Goal: Transaction & Acquisition: Book appointment/travel/reservation

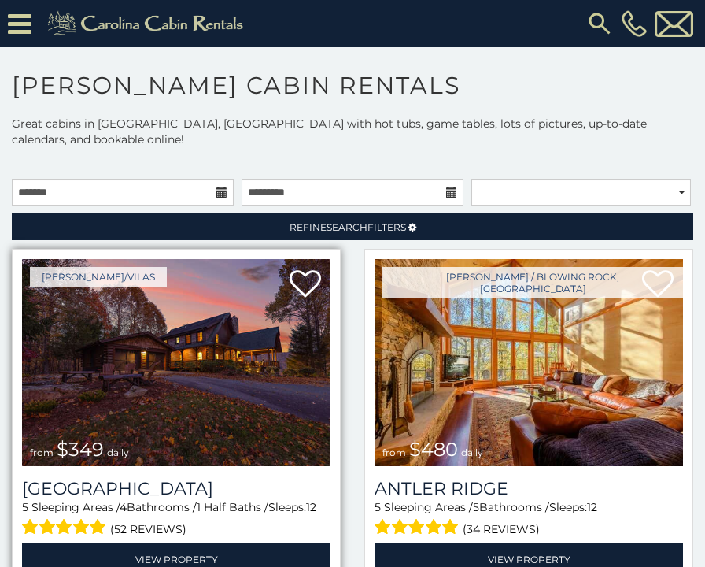
click at [162, 382] on img at bounding box center [176, 362] width 309 height 207
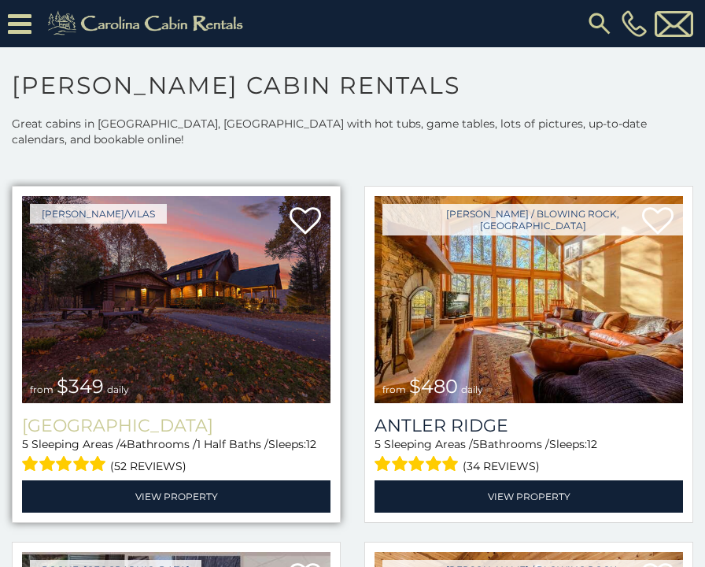
scroll to position [203, 0]
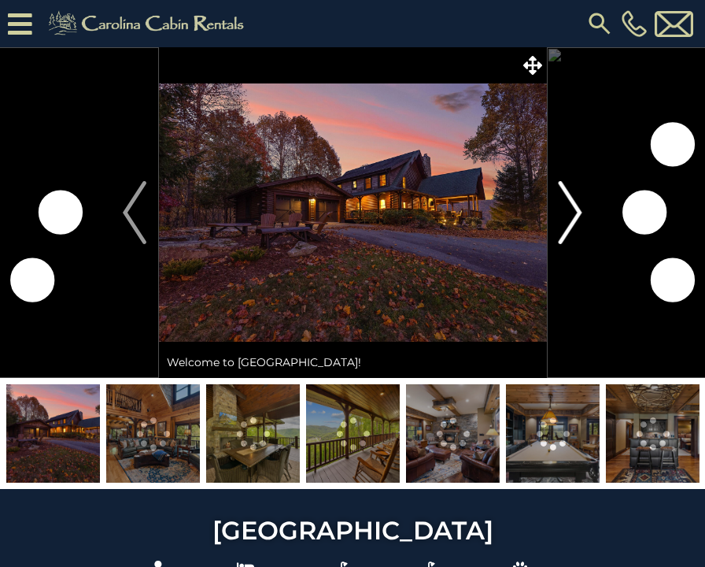
click at [575, 209] on img "Next" at bounding box center [571, 212] width 24 height 63
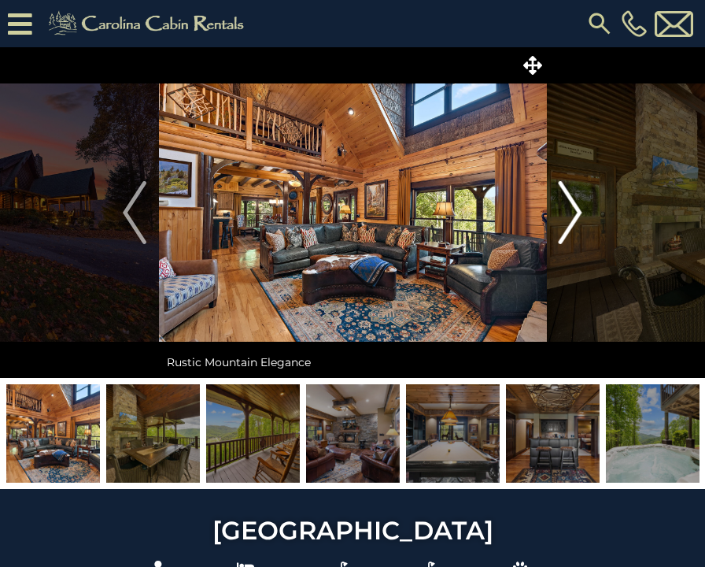
click at [575, 209] on img "Next" at bounding box center [571, 212] width 24 height 63
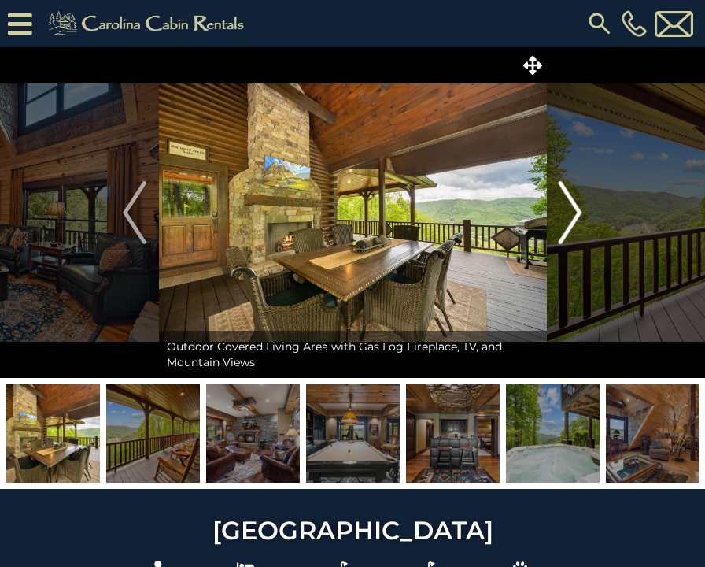
click at [575, 209] on img "Next" at bounding box center [571, 212] width 24 height 63
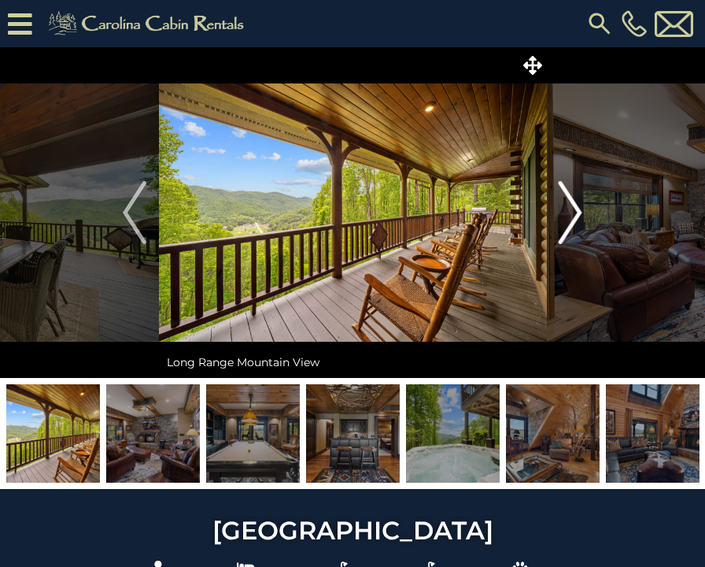
click at [575, 209] on img "Next" at bounding box center [571, 212] width 24 height 63
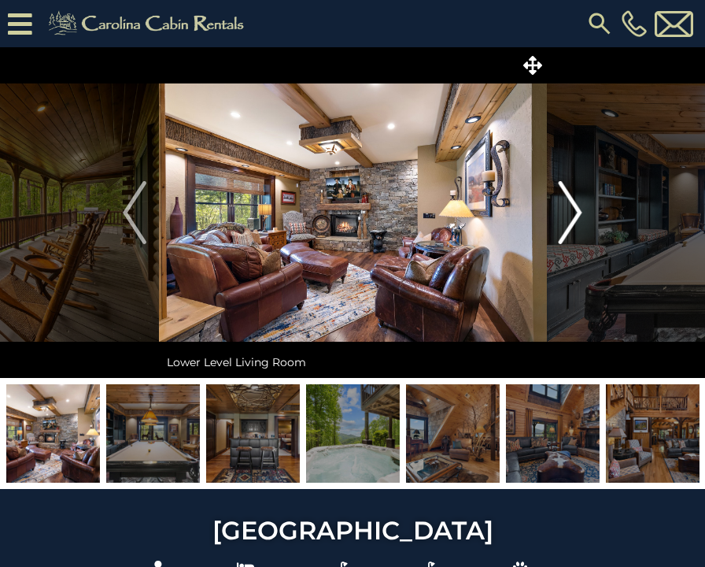
click at [575, 209] on img "Next" at bounding box center [571, 212] width 24 height 63
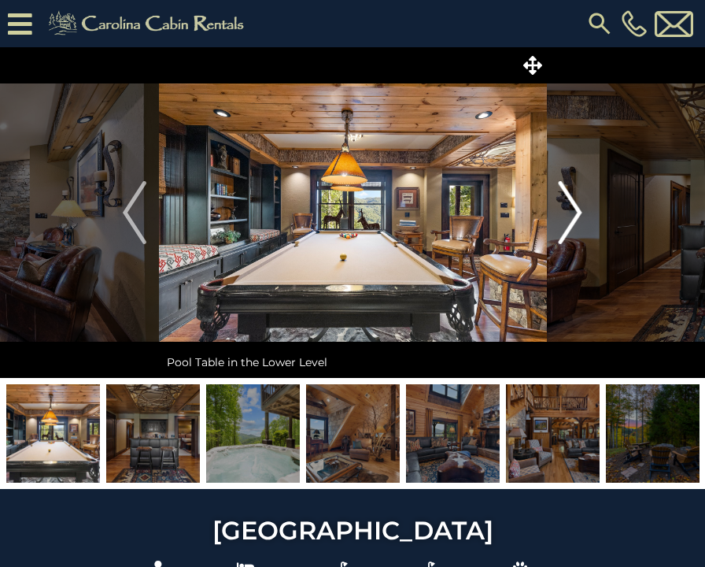
click at [575, 209] on img "Next" at bounding box center [571, 212] width 24 height 63
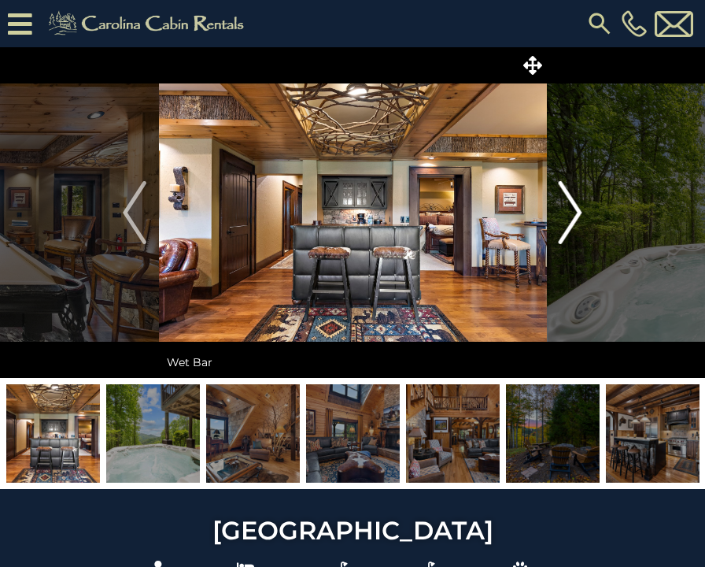
click at [575, 209] on img "Next" at bounding box center [571, 212] width 24 height 63
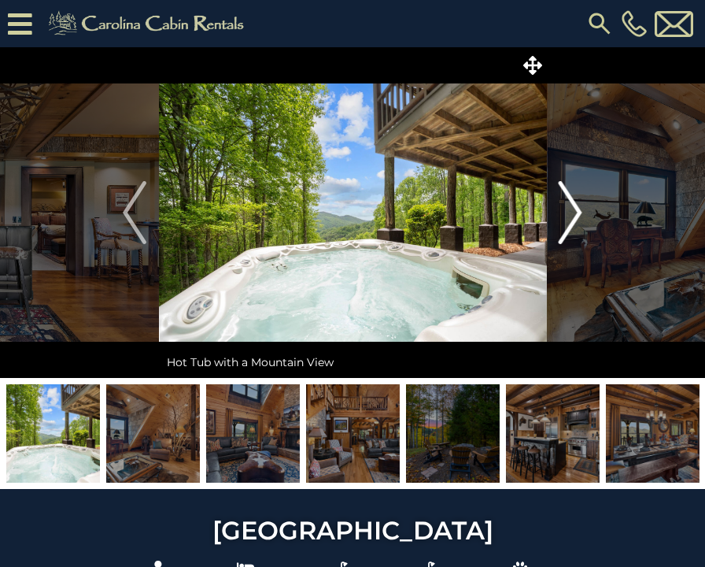
click at [575, 209] on img "Next" at bounding box center [571, 212] width 24 height 63
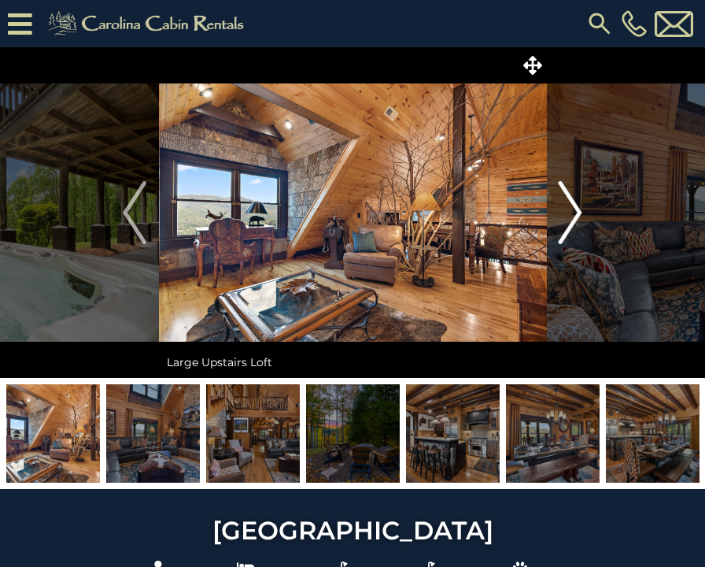
click at [575, 209] on img "Next" at bounding box center [571, 212] width 24 height 63
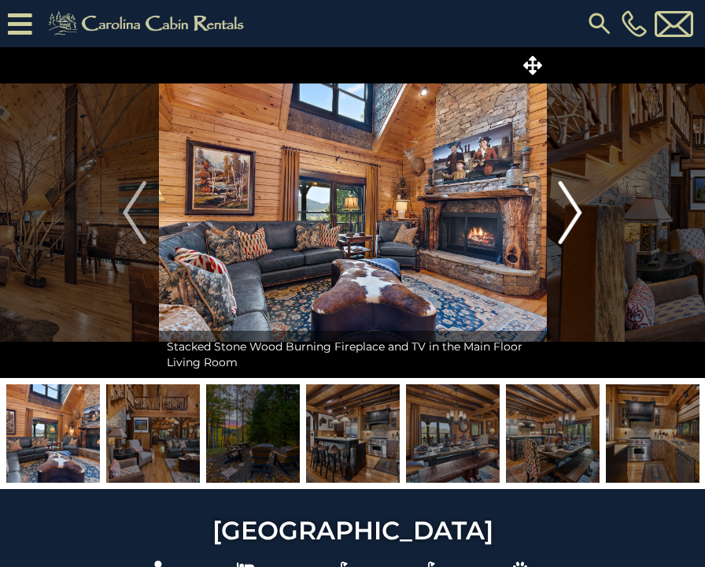
click at [575, 209] on img "Next" at bounding box center [571, 212] width 24 height 63
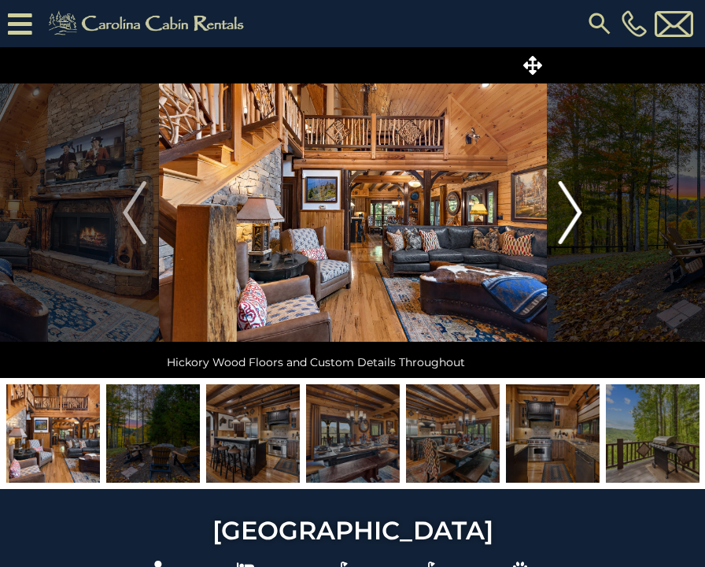
click at [575, 209] on img "Next" at bounding box center [571, 212] width 24 height 63
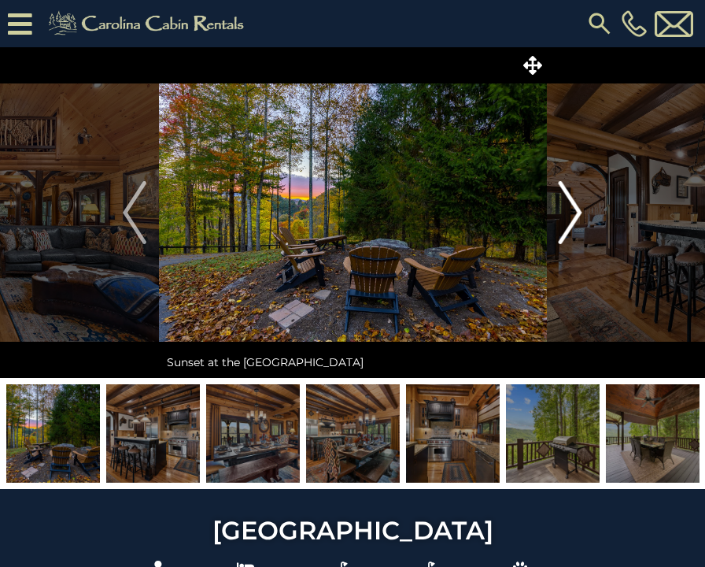
click at [575, 209] on img "Next" at bounding box center [571, 212] width 24 height 63
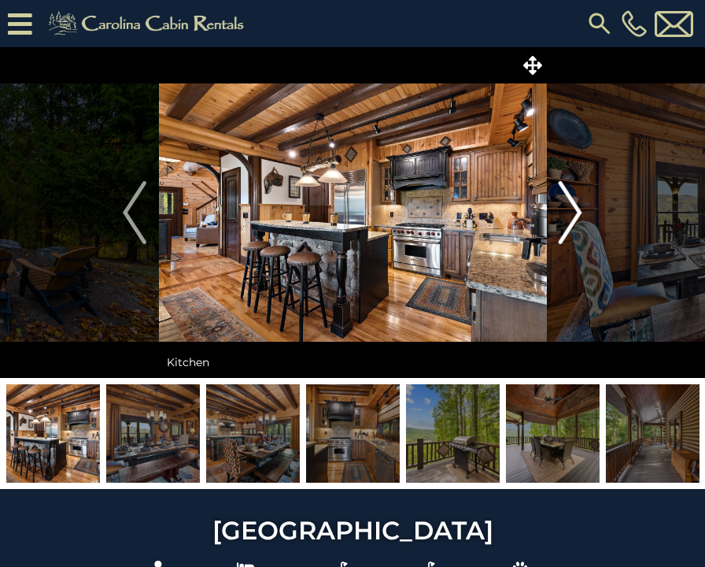
click at [570, 220] on img "Next" at bounding box center [571, 212] width 24 height 63
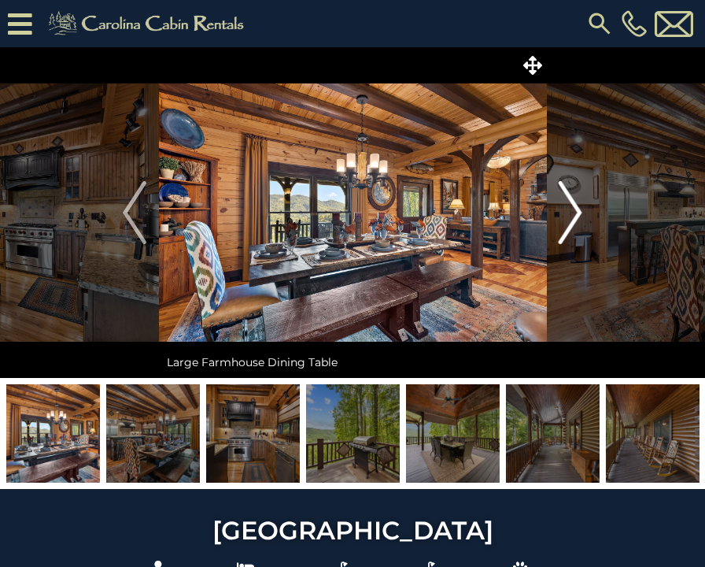
click at [570, 220] on img "Next" at bounding box center [571, 212] width 24 height 63
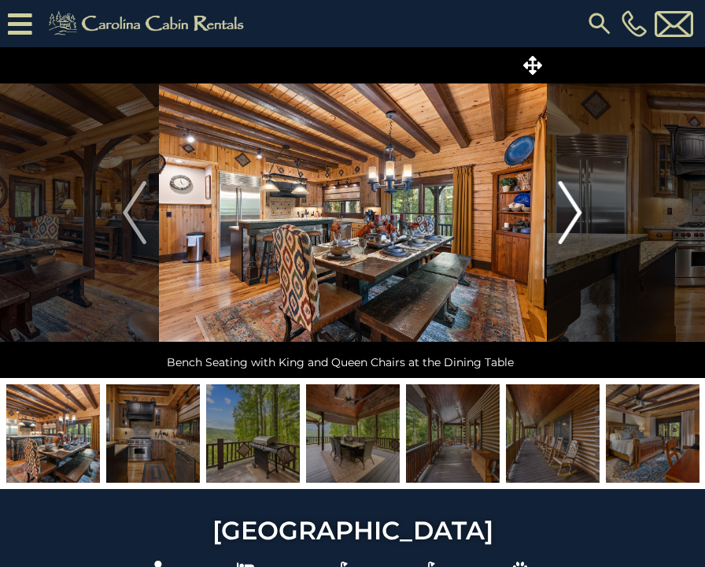
click at [570, 220] on img "Next" at bounding box center [571, 212] width 24 height 63
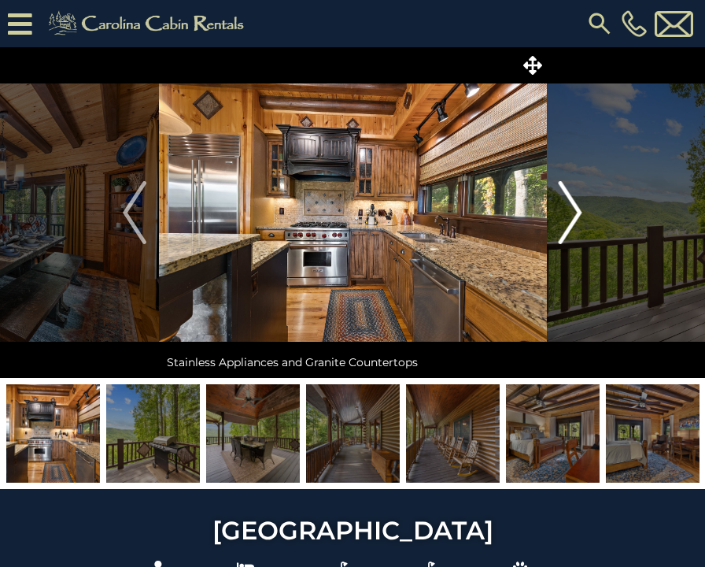
click at [570, 220] on img "Next" at bounding box center [571, 212] width 24 height 63
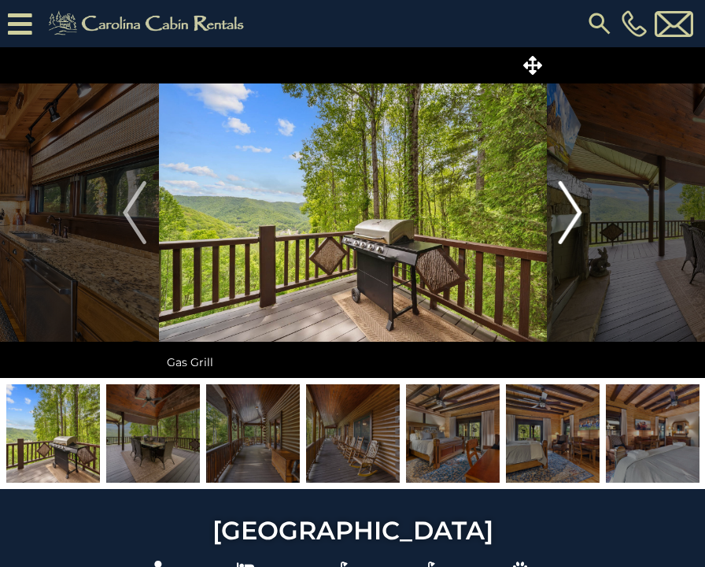
click at [570, 220] on img "Next" at bounding box center [571, 212] width 24 height 63
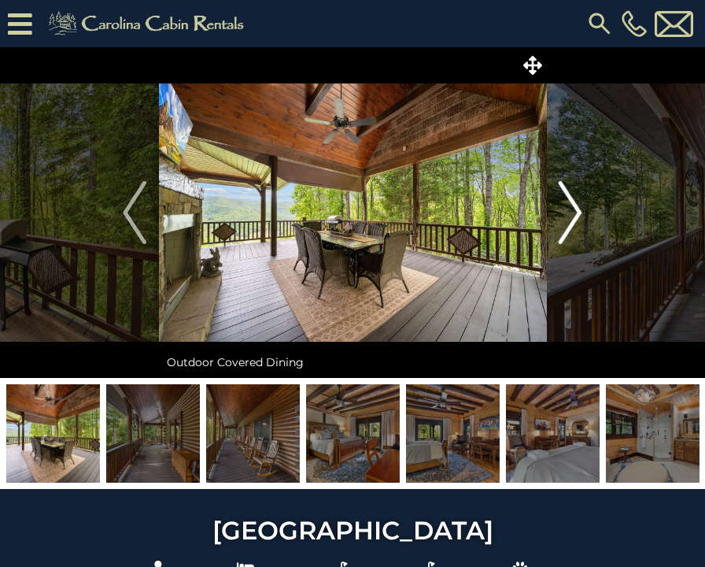
click at [570, 220] on img "Next" at bounding box center [571, 212] width 24 height 63
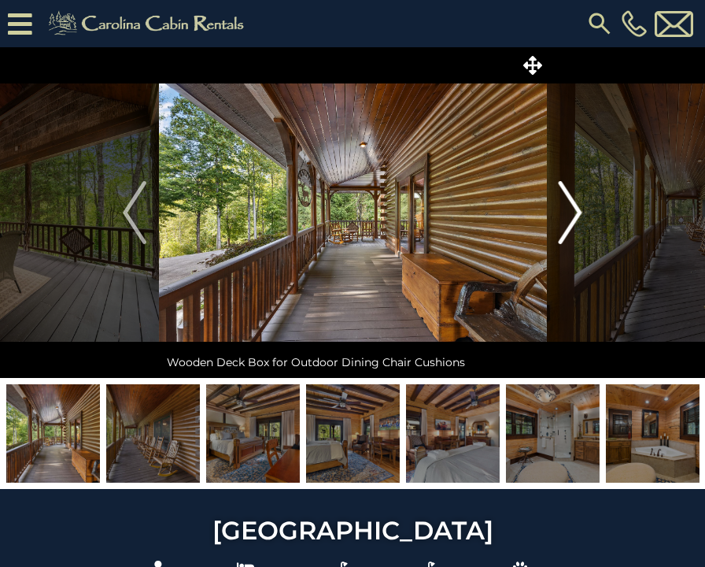
click at [570, 220] on img "Next" at bounding box center [571, 212] width 24 height 63
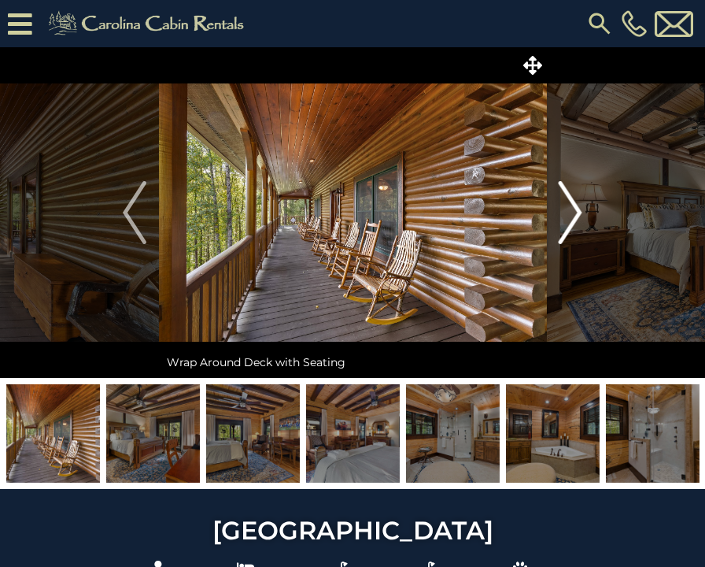
click at [570, 220] on img "Next" at bounding box center [571, 212] width 24 height 63
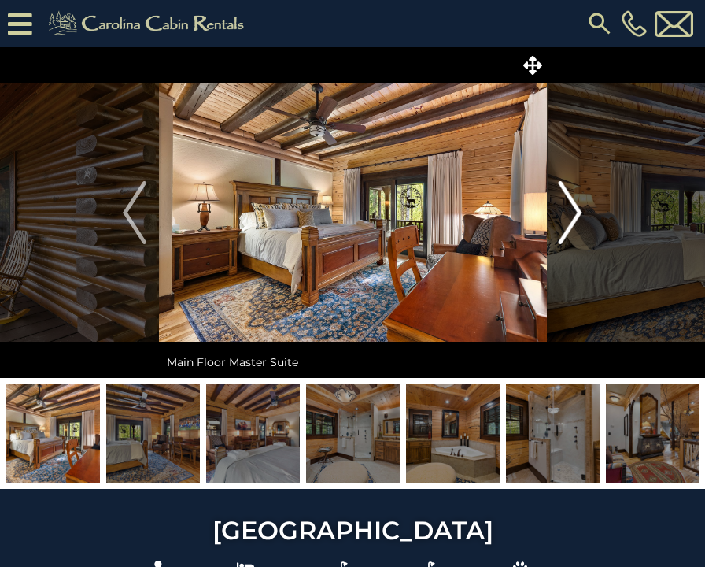
click at [570, 220] on img "Next" at bounding box center [571, 212] width 24 height 63
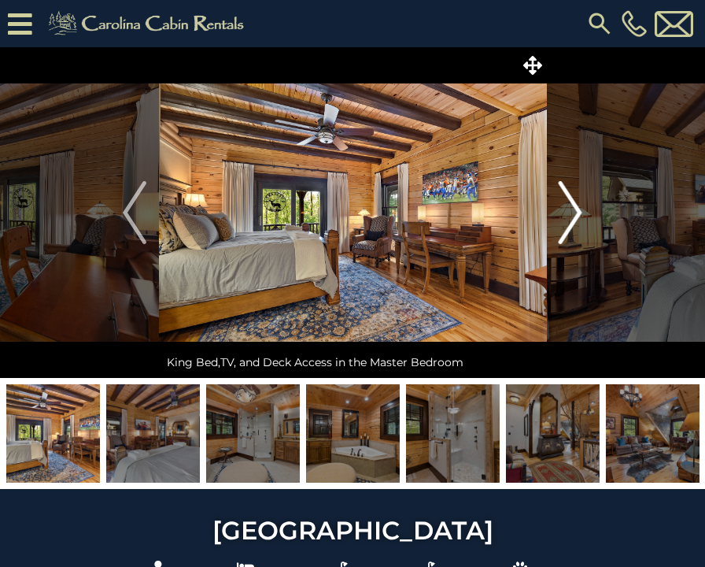
click at [570, 220] on img "Next" at bounding box center [571, 212] width 24 height 63
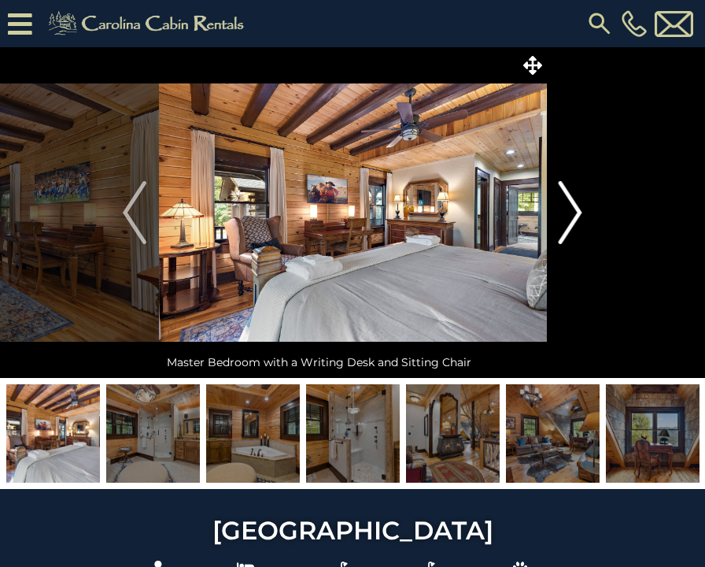
click at [570, 220] on img "Next" at bounding box center [571, 212] width 24 height 63
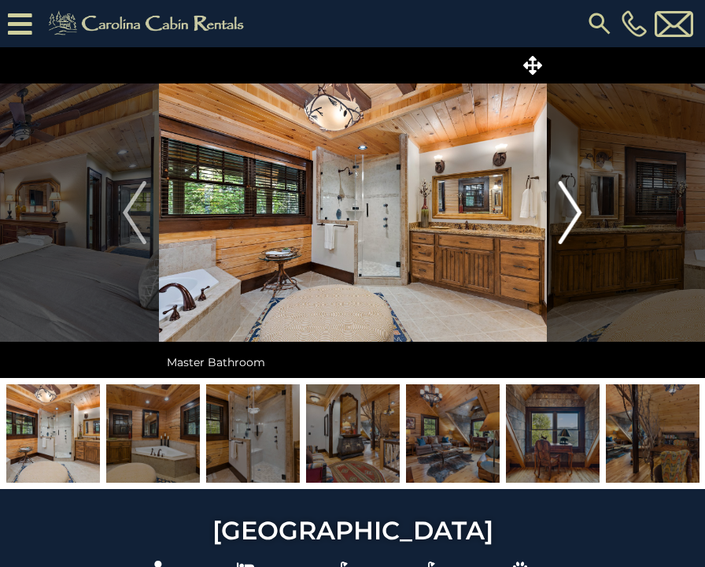
click at [570, 220] on img "Next" at bounding box center [571, 212] width 24 height 63
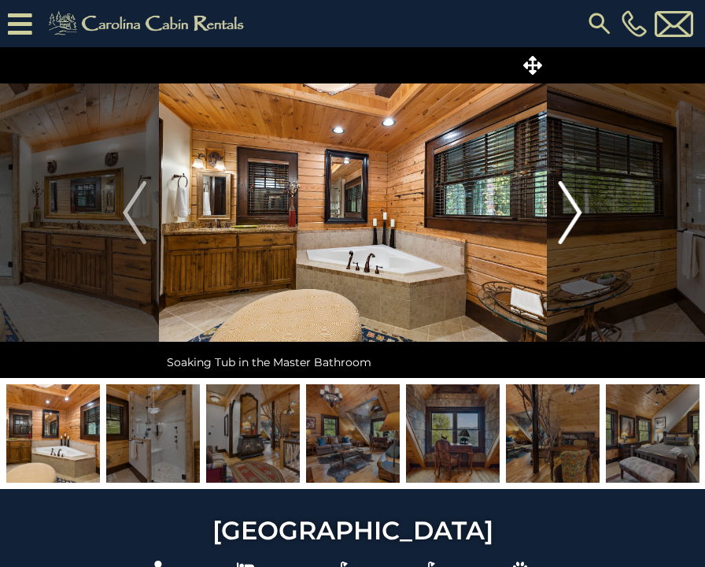
click at [570, 220] on img "Next" at bounding box center [571, 212] width 24 height 63
